Goal: Task Accomplishment & Management: Use online tool/utility

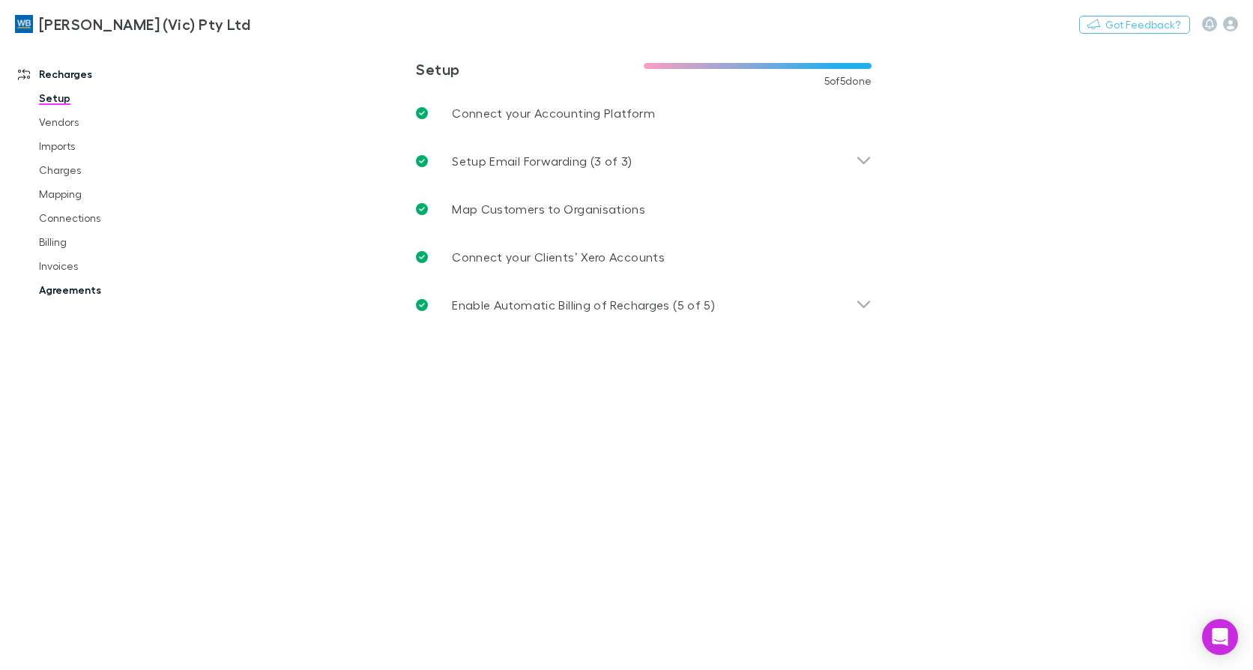
click at [69, 285] on link "Agreements" at bounding box center [111, 290] width 175 height 24
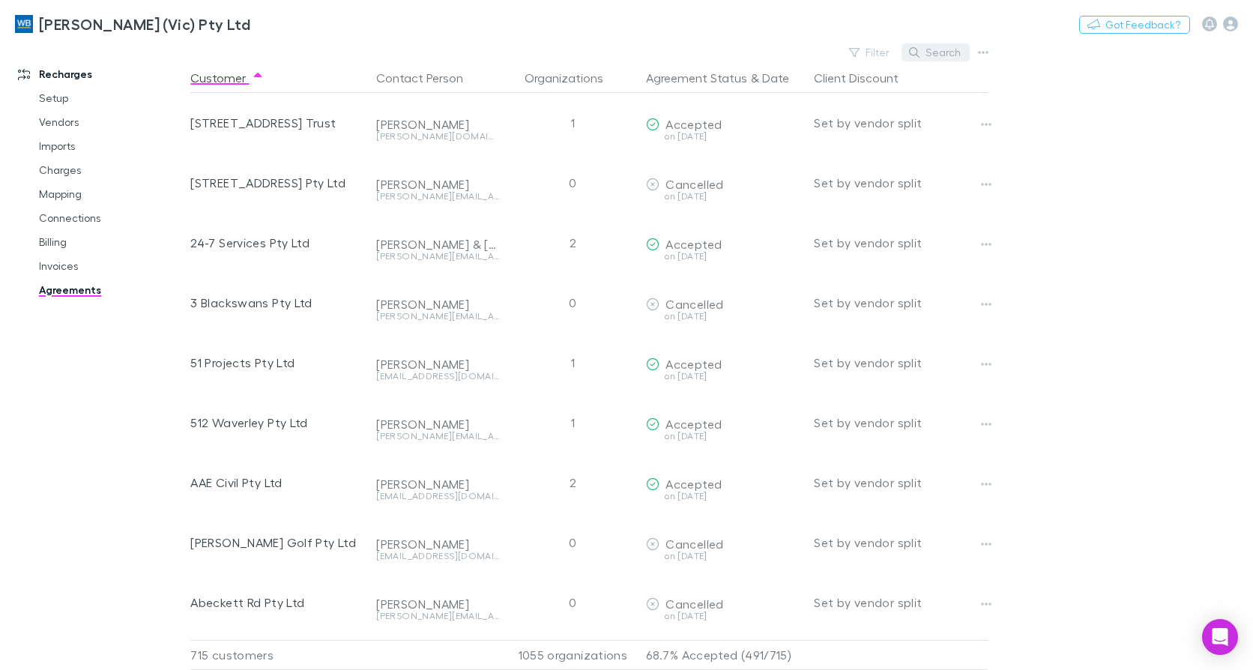
click at [921, 49] on button "Search" at bounding box center [935, 52] width 68 height 18
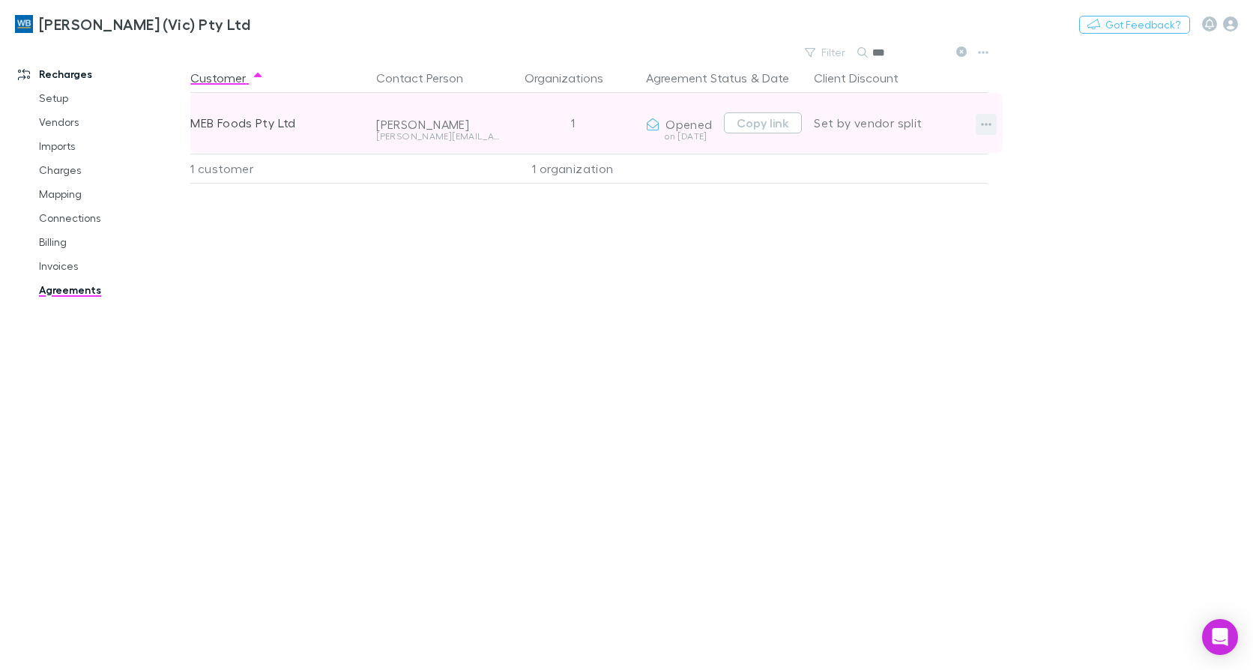
type input "***"
click at [983, 124] on icon "button" at bounding box center [986, 124] width 10 height 3
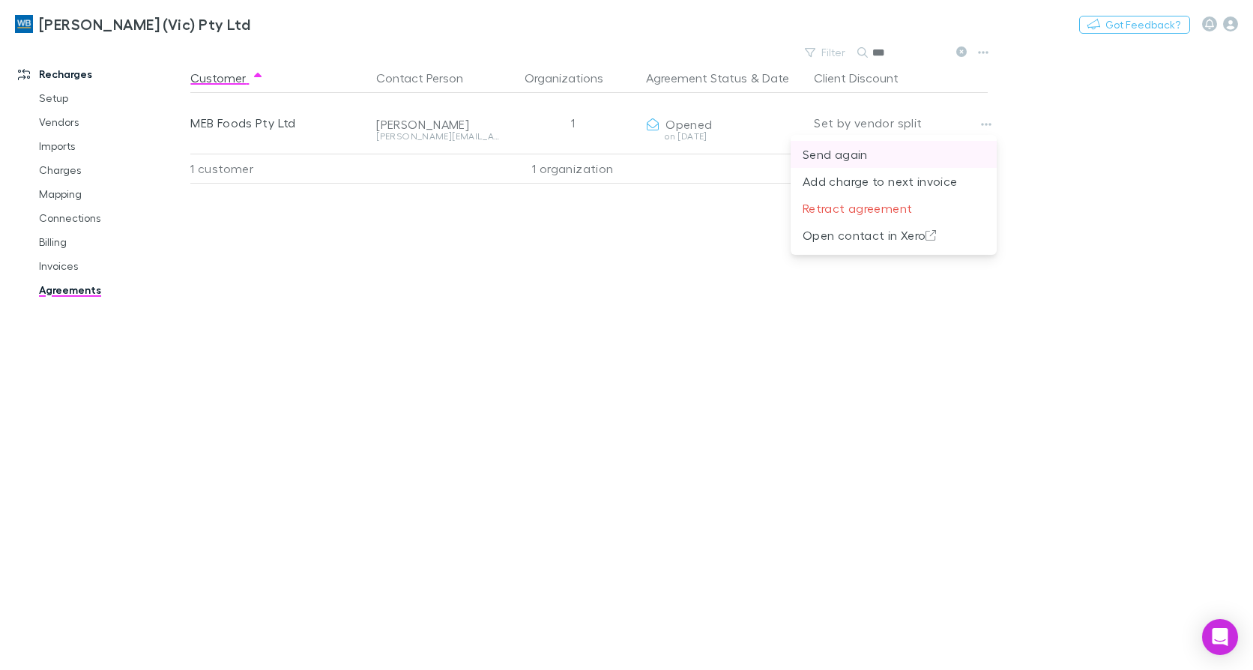
click at [865, 163] on p "Send again" at bounding box center [893, 154] width 182 height 18
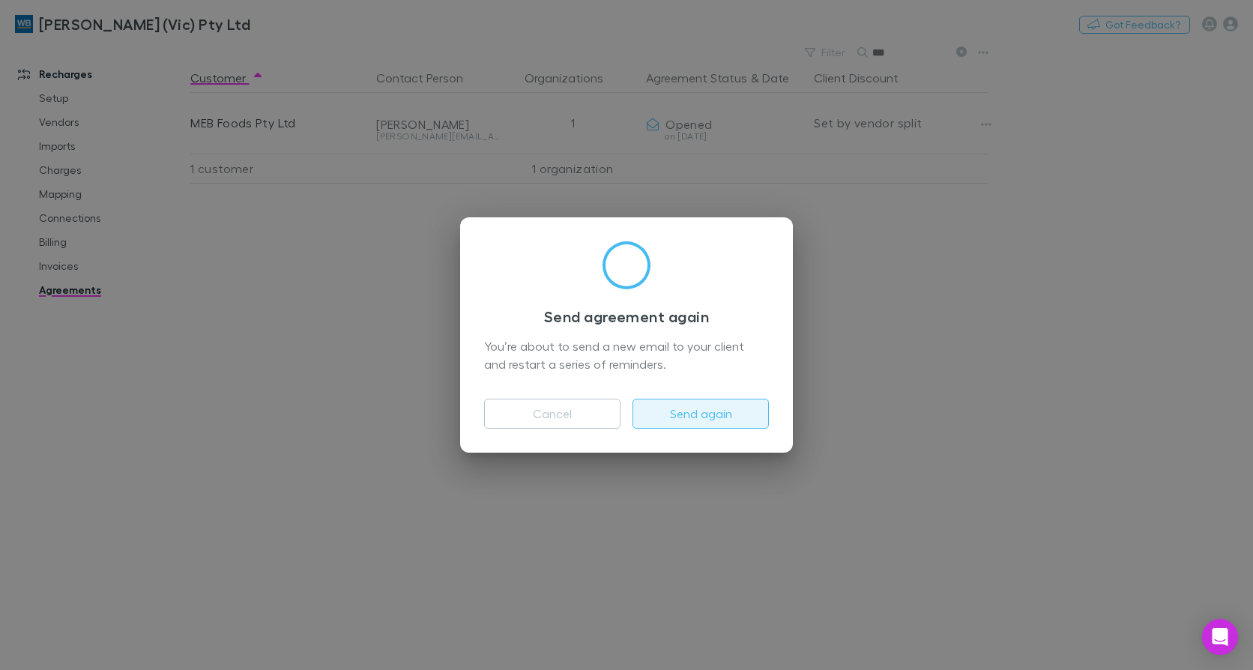
click at [716, 420] on button "Send again" at bounding box center [700, 414] width 136 height 30
